Goal: Task Accomplishment & Management: Use online tool/utility

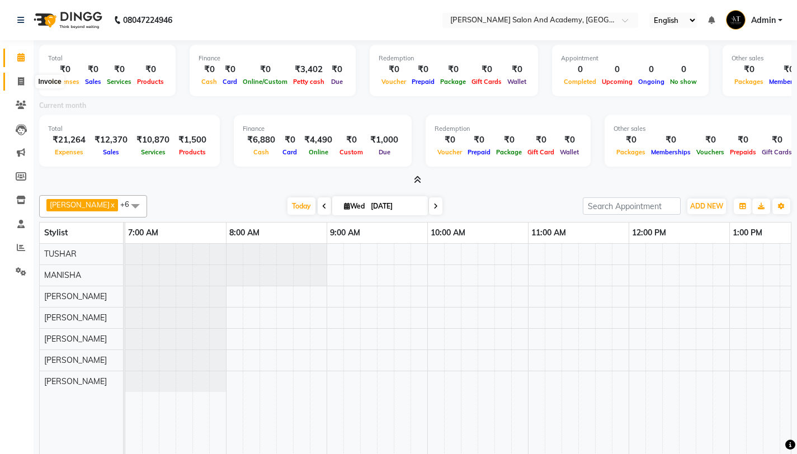
click at [19, 80] on icon at bounding box center [21, 81] width 6 height 8
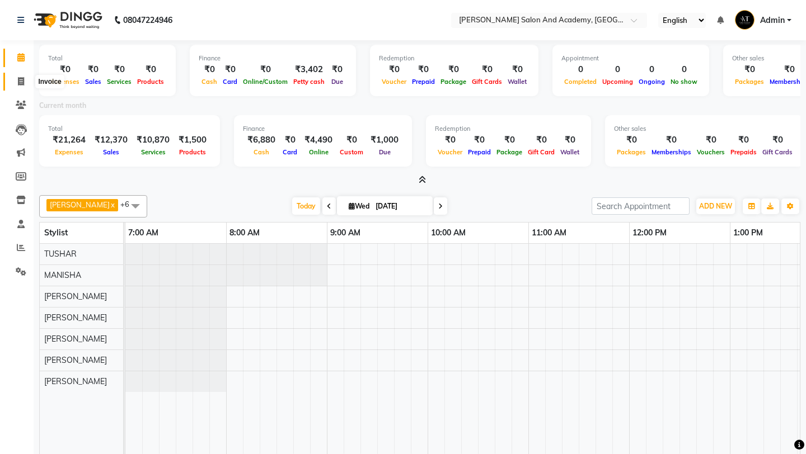
select select "service"
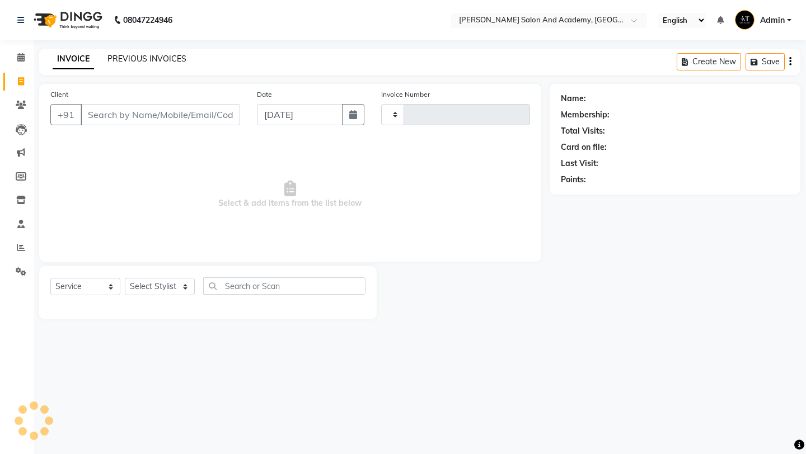
type input "0673"
select select "6453"
click at [165, 63] on link "PREVIOUS INVOICES" at bounding box center [146, 59] width 79 height 10
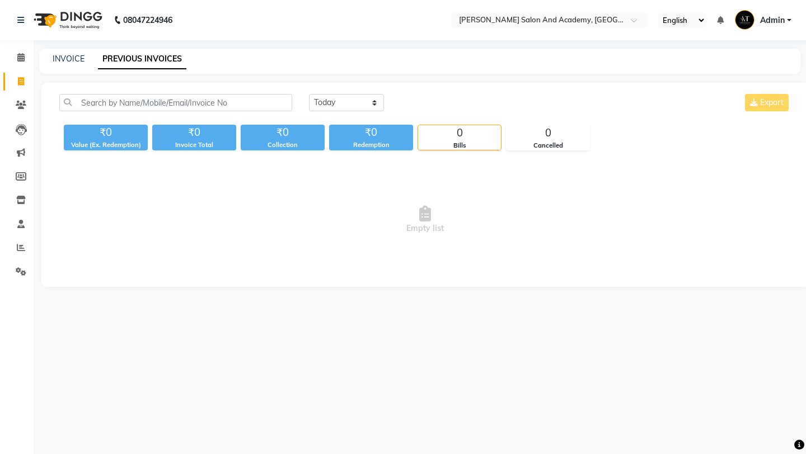
click at [182, 111] on div "[DATE] [DATE] Custom Range Export" at bounding box center [425, 107] width 748 height 26
click at [184, 108] on input "text" at bounding box center [175, 102] width 233 height 17
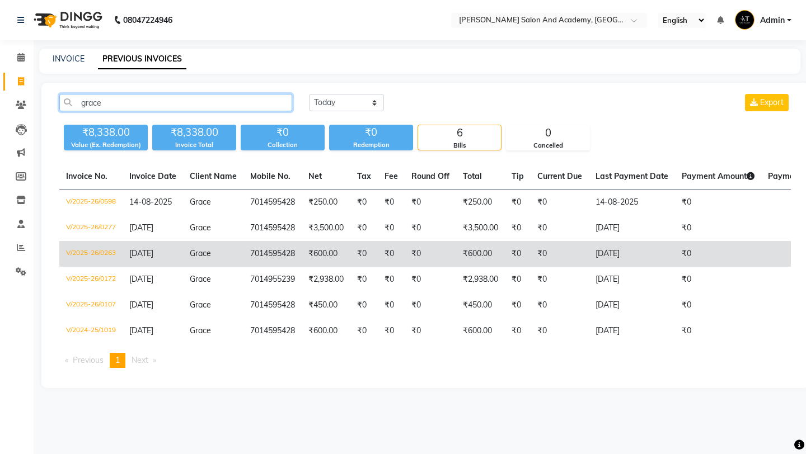
type input "grace"
click at [332, 251] on td "₹600.00" at bounding box center [326, 254] width 49 height 26
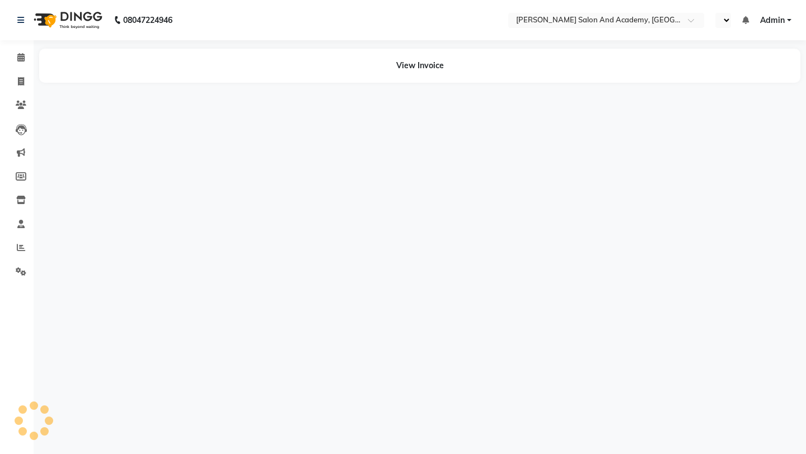
select select "en"
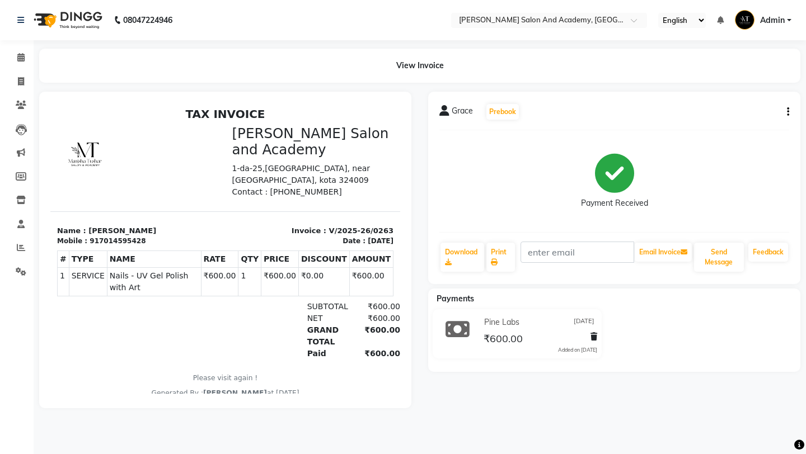
scroll to position [9, 0]
